Goal: Task Accomplishment & Management: Complete application form

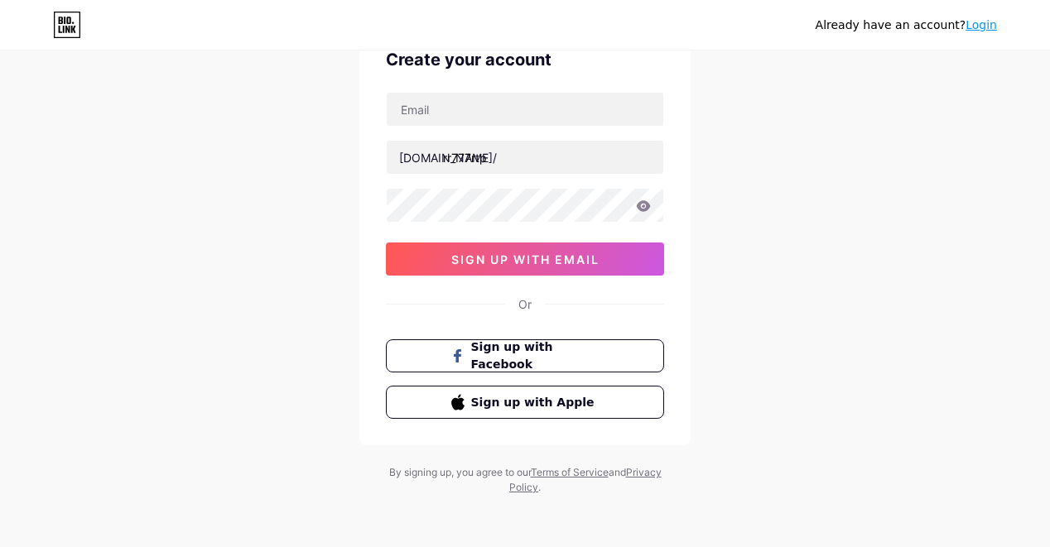
scroll to position [86, 0]
drag, startPoint x: 579, startPoint y: 156, endPoint x: 219, endPoint y: 161, distance: 360.2
click at [219, 161] on div "Already have an account? Login Create your account [DOMAIN_NAME]/ rr777rtp sign…" at bounding box center [525, 230] width 1050 height 633
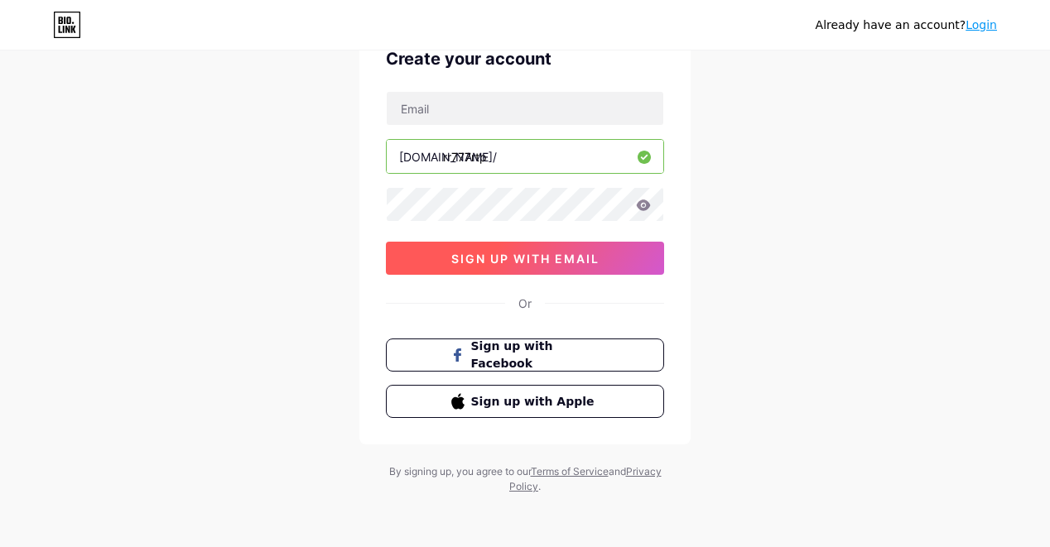
click at [562, 259] on span "sign up with email" at bounding box center [525, 259] width 148 height 14
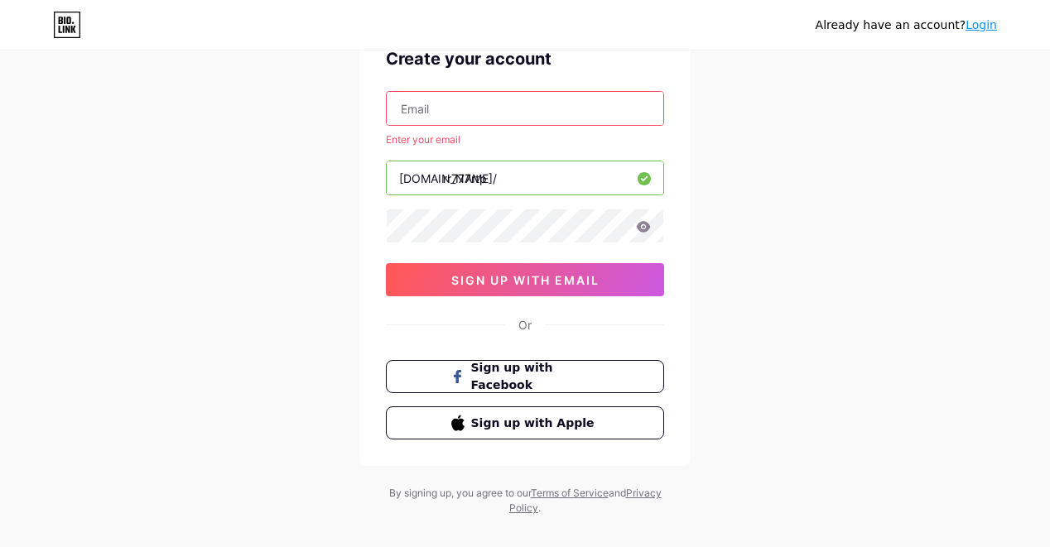
click at [456, 96] on input "text" at bounding box center [525, 108] width 277 height 33
click at [455, 100] on input "text" at bounding box center [525, 108] width 277 height 33
click at [474, 103] on input "text" at bounding box center [525, 108] width 277 height 33
click at [541, 103] on input "text" at bounding box center [525, 108] width 277 height 33
paste input "[EMAIL_ADDRESS][DOMAIN_NAME]"
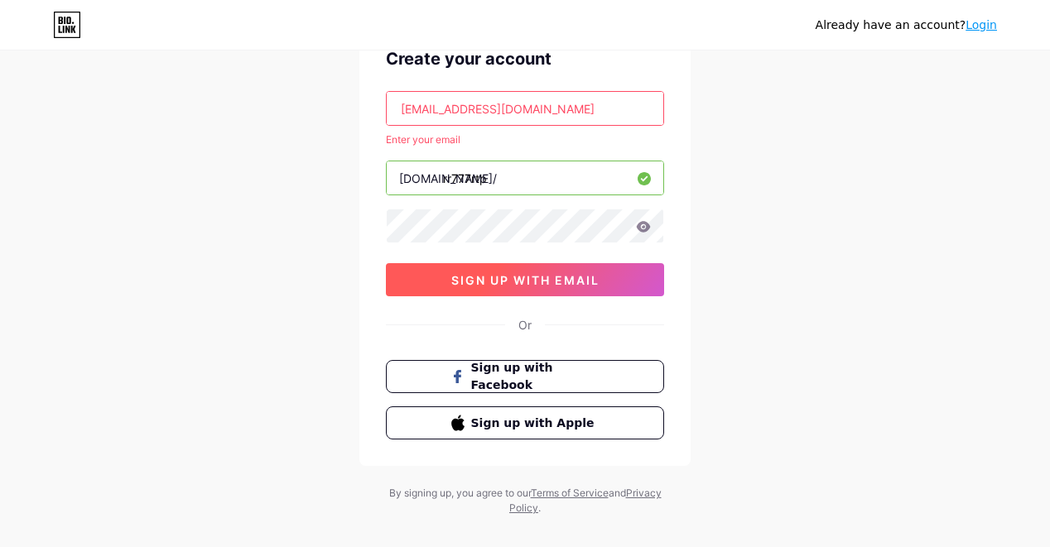
type input "[EMAIL_ADDRESS][DOMAIN_NAME]"
click at [536, 275] on span "sign up with email" at bounding box center [525, 280] width 148 height 14
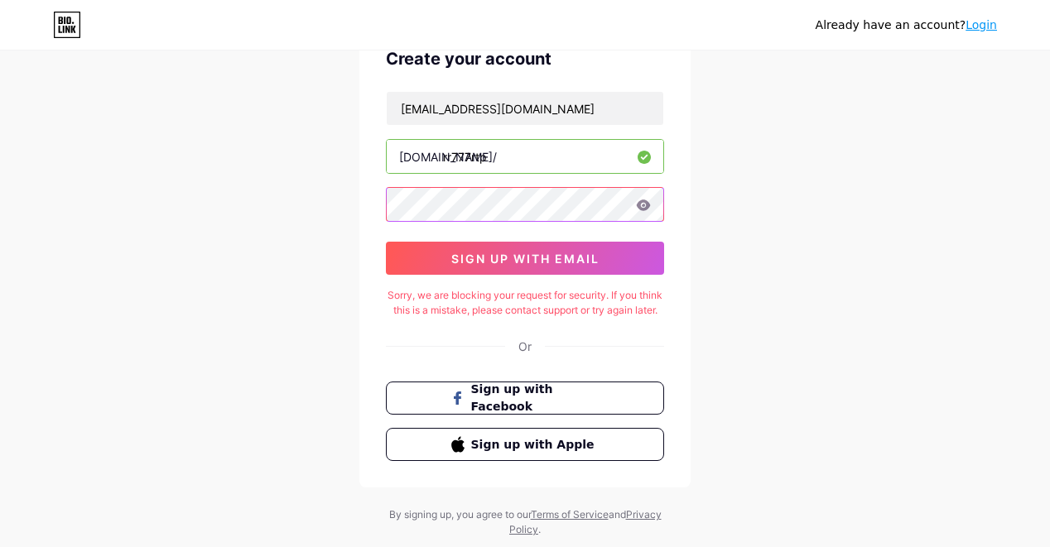
click at [279, 233] on div "Already have an account? Login Create your account [EMAIL_ADDRESS][DOMAIN_NAME]…" at bounding box center [525, 252] width 1050 height 676
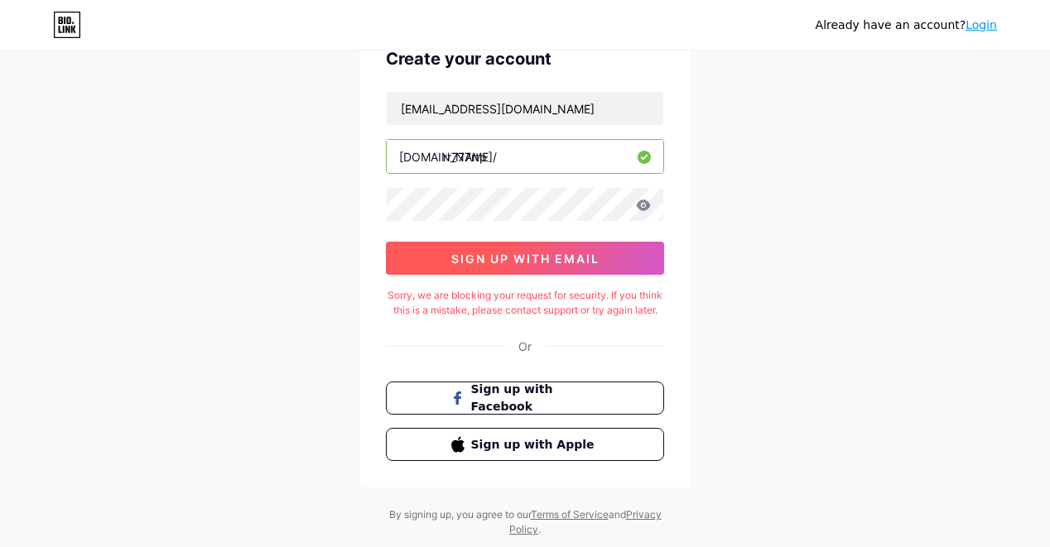
click at [610, 261] on button "sign up with email" at bounding box center [525, 258] width 278 height 33
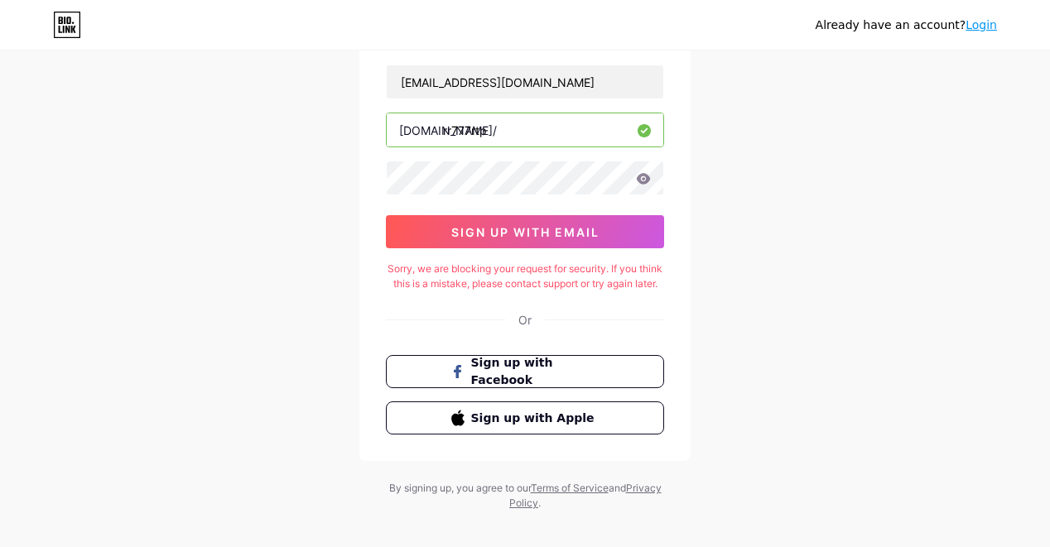
scroll to position [144, 0]
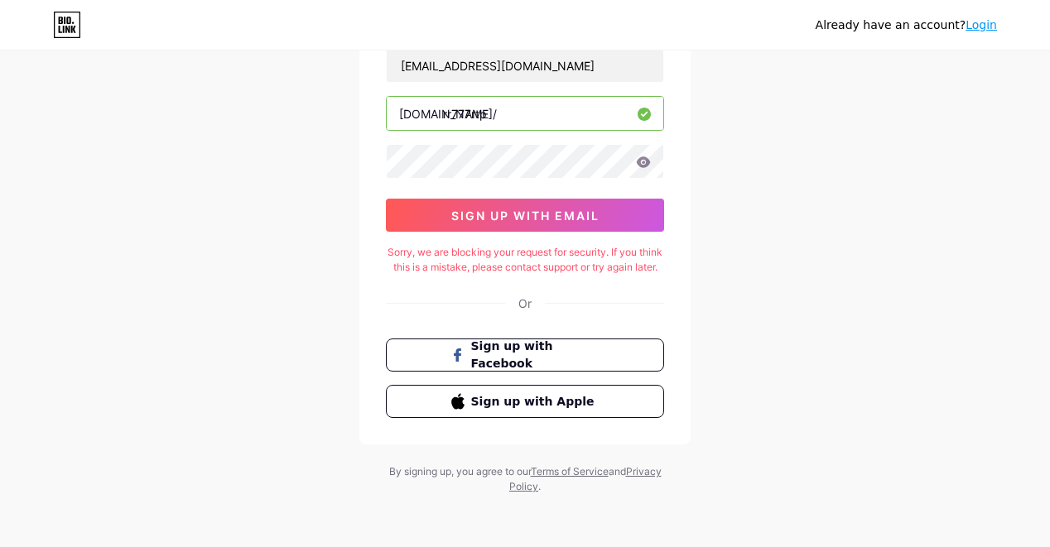
click at [974, 12] on div "Already have an account? Login" at bounding box center [905, 25] width 181 height 26
click at [972, 33] on div "Already have an account? Login" at bounding box center [905, 25] width 181 height 17
click at [978, 31] on link "Login" at bounding box center [980, 24] width 31 height 13
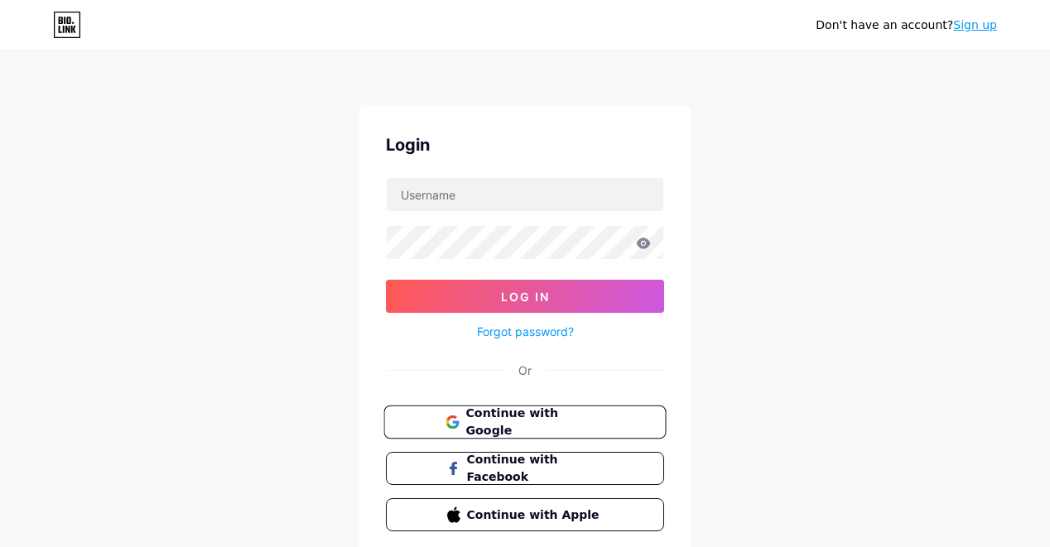
click at [551, 420] on span "Continue with Google" at bounding box center [534, 423] width 138 height 36
drag, startPoint x: 575, startPoint y: 424, endPoint x: 571, endPoint y: 416, distance: 8.9
click at [574, 425] on span "Continue with Google" at bounding box center [534, 423] width 138 height 36
